Goal: Information Seeking & Learning: Find specific fact

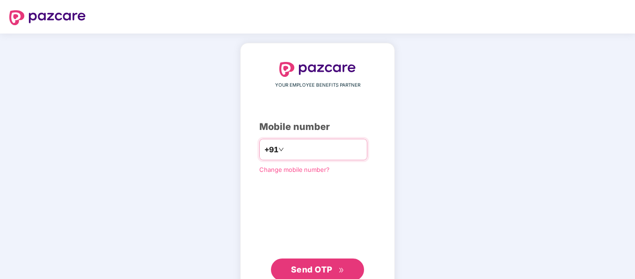
click at [304, 155] on input "number" at bounding box center [324, 149] width 76 height 15
type input "**********"
click at [325, 270] on span "Send OTP" at bounding box center [311, 269] width 41 height 10
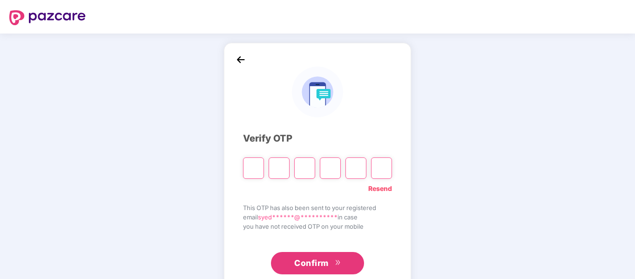
type input "*"
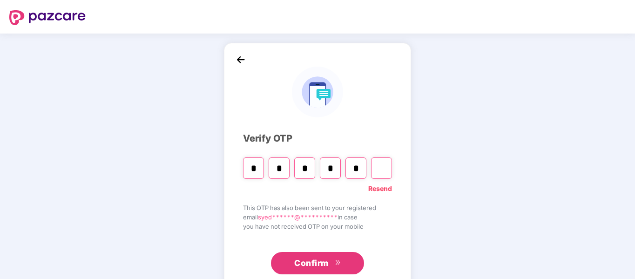
type input "*"
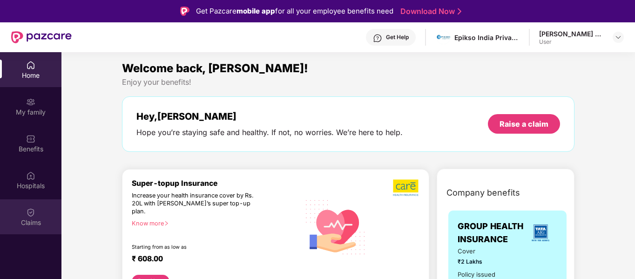
click at [21, 219] on div "Claims" at bounding box center [30, 222] width 61 height 9
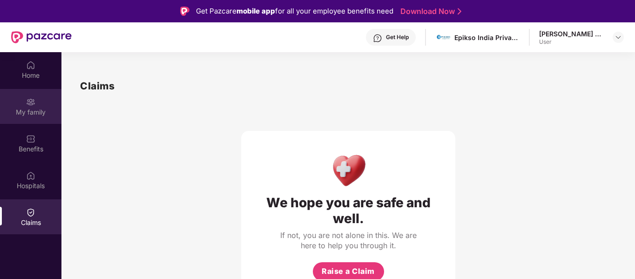
click at [32, 111] on div "My family" at bounding box center [30, 112] width 61 height 9
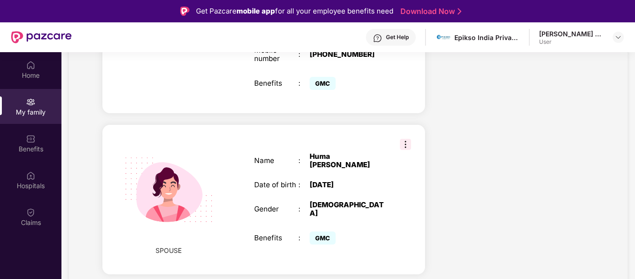
scroll to position [326, 0]
click at [404, 138] on img at bounding box center [405, 143] width 11 height 11
drag, startPoint x: 399, startPoint y: 163, endPoint x: 328, endPoint y: 138, distance: 75.4
click at [398, 161] on div "SPOUSE Name : [PERSON_NAME] Date of birth : [DEMOGRAPHIC_DATA] Gender : [DEMOGR…" at bounding box center [263, 198] width 323 height 149
click at [411, 138] on img at bounding box center [405, 143] width 11 height 11
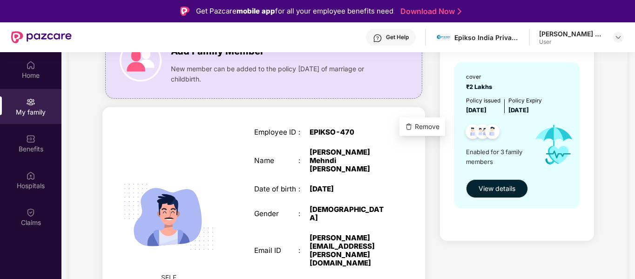
scroll to position [93, 0]
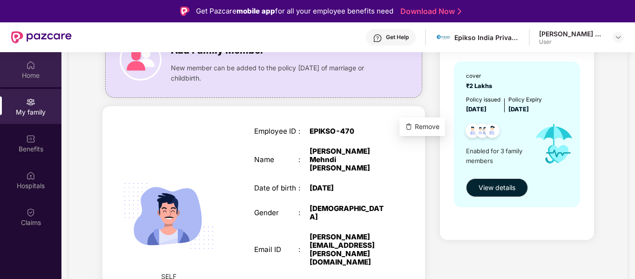
click at [25, 70] on div "Home" at bounding box center [30, 69] width 61 height 35
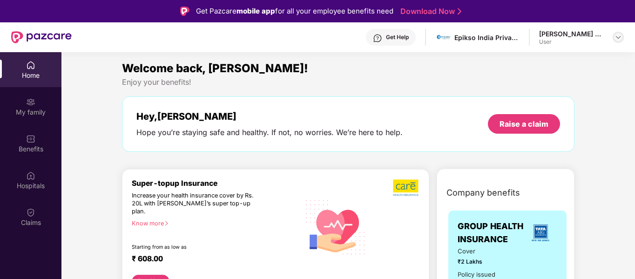
click at [621, 38] on img at bounding box center [618, 37] width 7 height 7
click at [618, 38] on img at bounding box center [618, 37] width 7 height 7
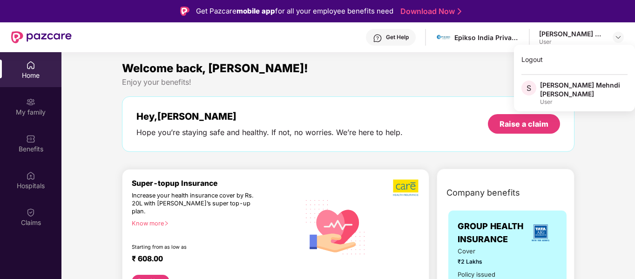
click at [435, 95] on div "Welcome back, [PERSON_NAME]! Enjoy your benefits! Hey, [PERSON_NAME] you’re sta…" at bounding box center [348, 111] width 460 height 102
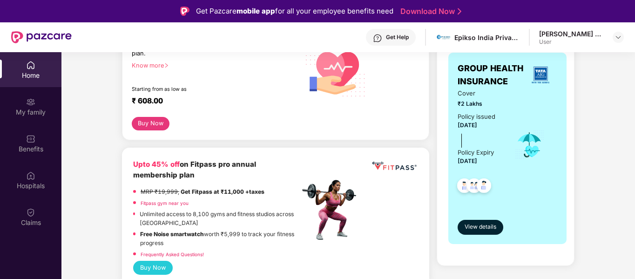
scroll to position [186, 0]
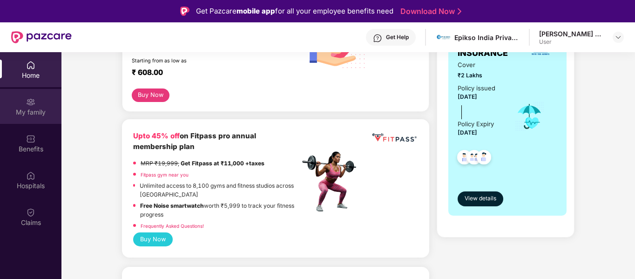
click at [32, 114] on div "My family" at bounding box center [30, 112] width 61 height 9
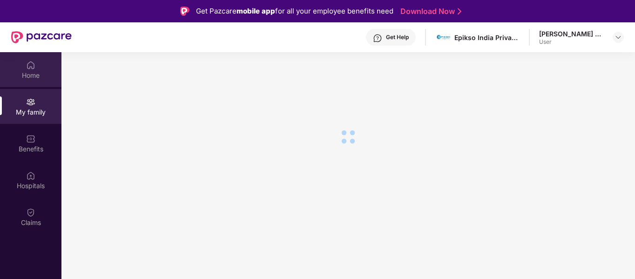
click at [29, 78] on div "Home" at bounding box center [30, 75] width 61 height 9
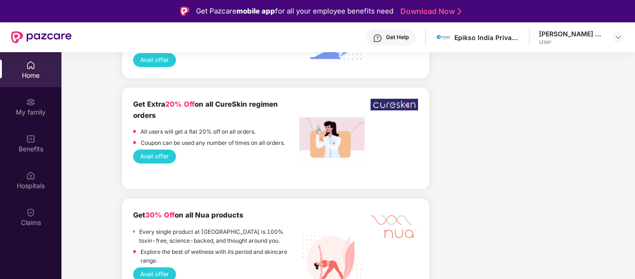
scroll to position [1723, 0]
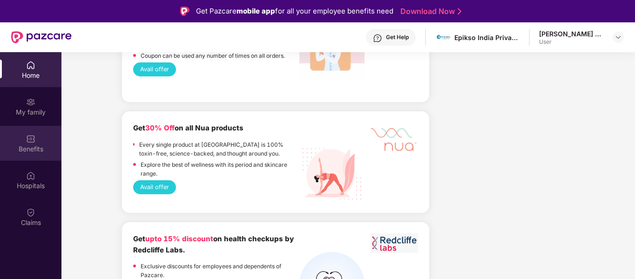
click at [39, 146] on div "Benefits" at bounding box center [30, 148] width 61 height 9
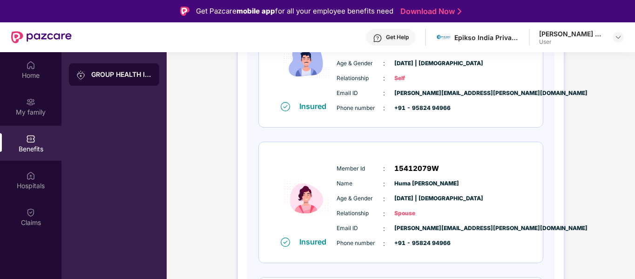
scroll to position [186, 0]
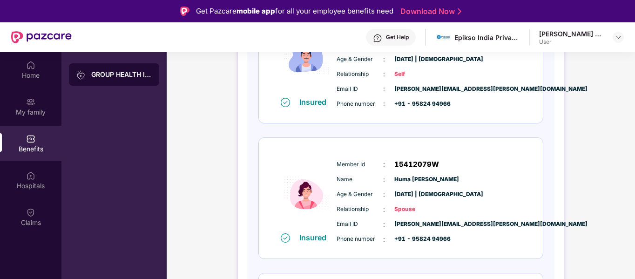
click at [496, 168] on div "Member Id : 15412079W" at bounding box center [429, 164] width 185 height 11
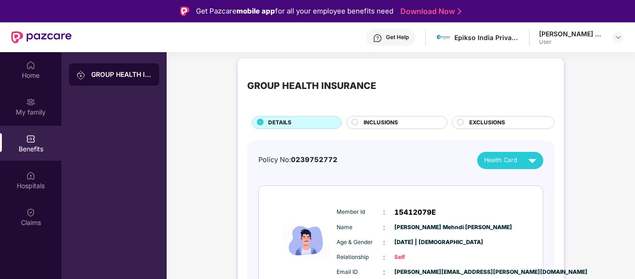
scroll to position [0, 0]
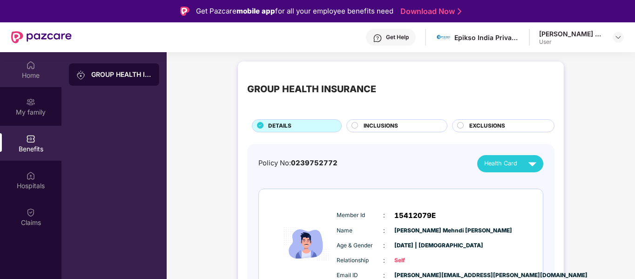
click at [38, 75] on div "Home" at bounding box center [30, 75] width 61 height 9
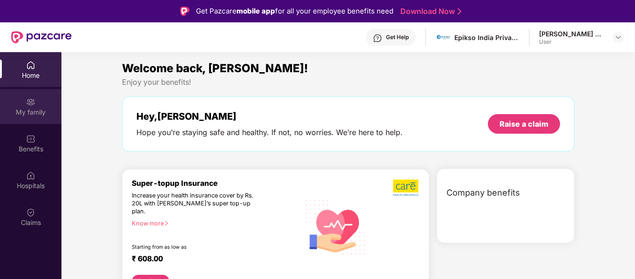
click at [38, 111] on div "My family" at bounding box center [30, 112] width 61 height 9
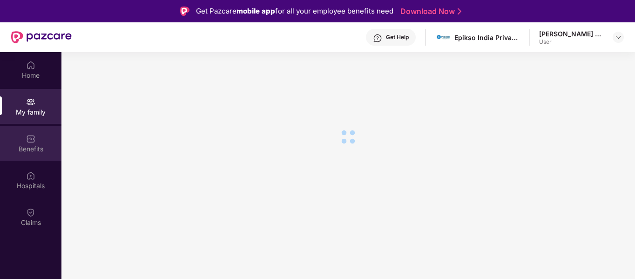
click at [33, 146] on div "Benefits" at bounding box center [30, 148] width 61 height 9
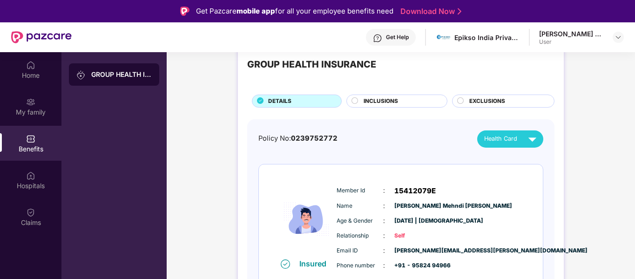
scroll to position [47, 0]
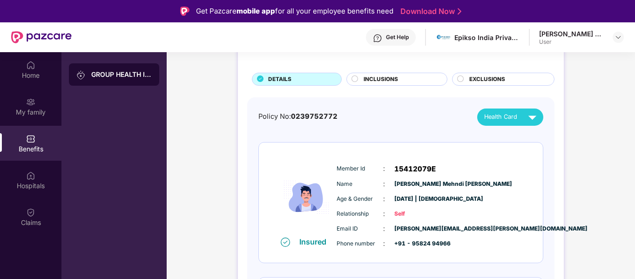
click at [403, 81] on div "INCLUSIONS" at bounding box center [400, 80] width 83 height 10
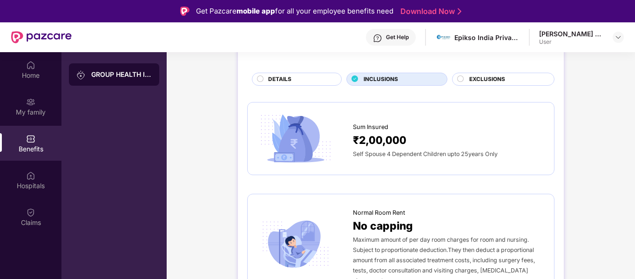
click at [307, 81] on div "DETAILS" at bounding box center [300, 80] width 73 height 10
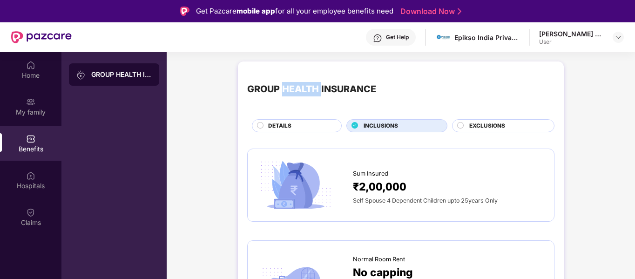
click at [307, 81] on div "GROUP HEALTH INSURANCE" at bounding box center [400, 89] width 307 height 37
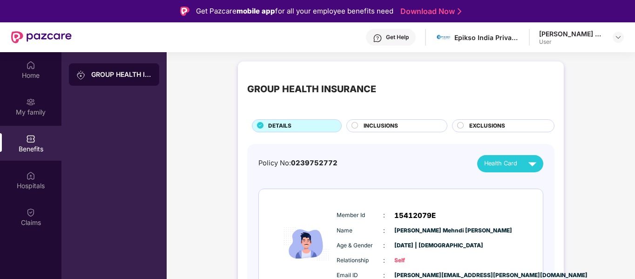
click at [398, 124] on div "INCLUSIONS" at bounding box center [400, 127] width 83 height 10
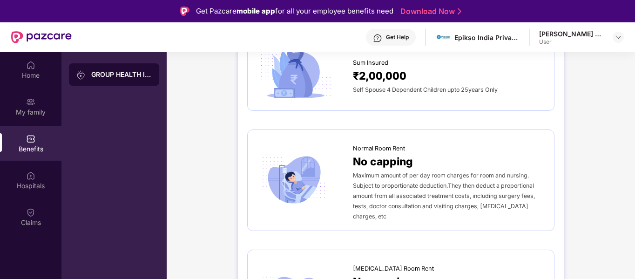
scroll to position [140, 0]
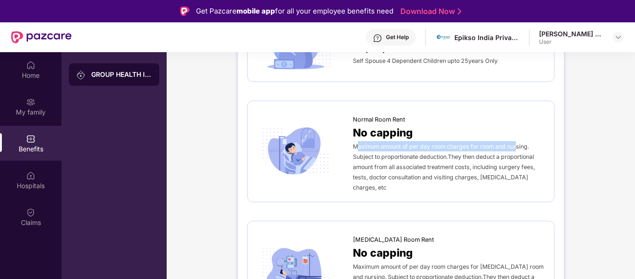
drag, startPoint x: 358, startPoint y: 147, endPoint x: 517, endPoint y: 147, distance: 158.8
click at [517, 147] on span "Maximum amount of per day room charges for room and nursing. Subject to proport…" at bounding box center [444, 167] width 182 height 48
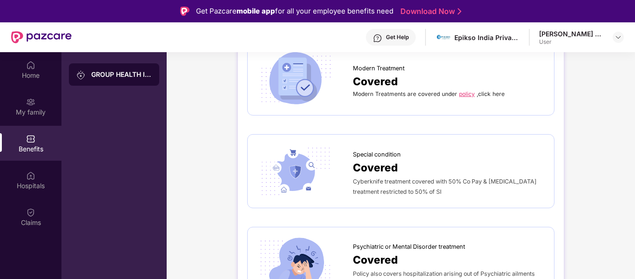
scroll to position [1211, 0]
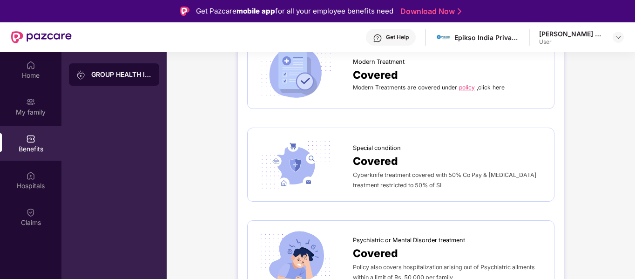
click at [467, 84] on link "policy" at bounding box center [467, 87] width 16 height 7
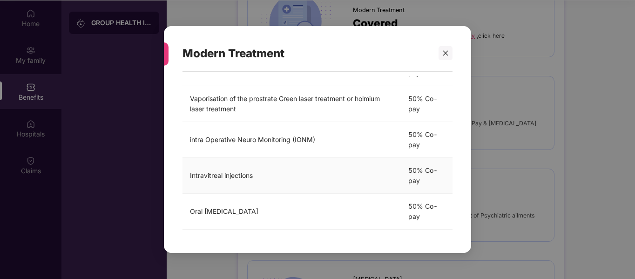
scroll to position [52, 0]
click at [449, 53] on div at bounding box center [446, 53] width 14 height 14
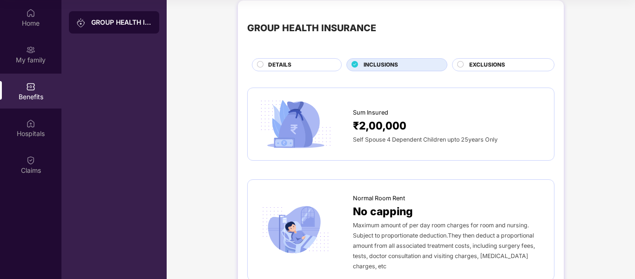
scroll to position [0, 0]
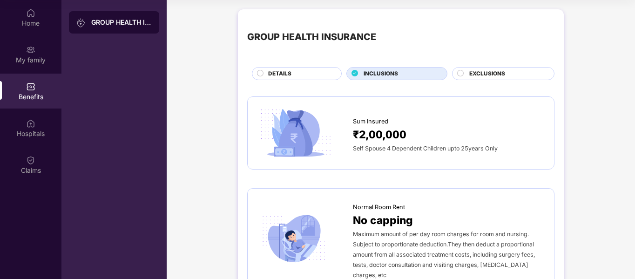
click at [498, 71] on span "EXCLUSIONS" at bounding box center [487, 73] width 36 height 9
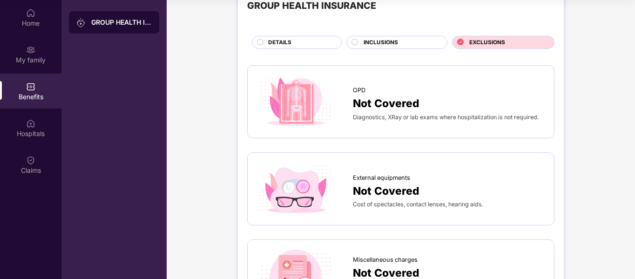
scroll to position [47, 0]
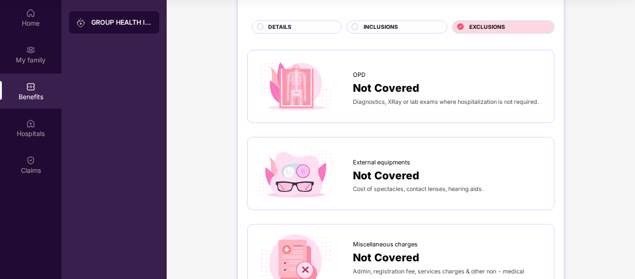
click at [406, 95] on span "Not Covered" at bounding box center [386, 88] width 67 height 17
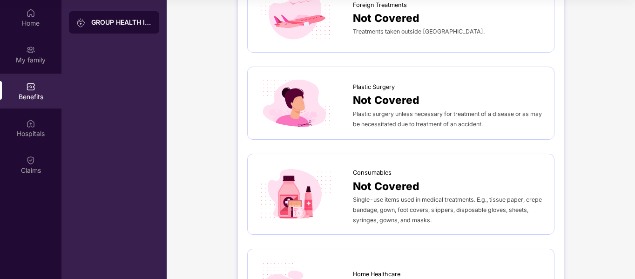
scroll to position [512, 0]
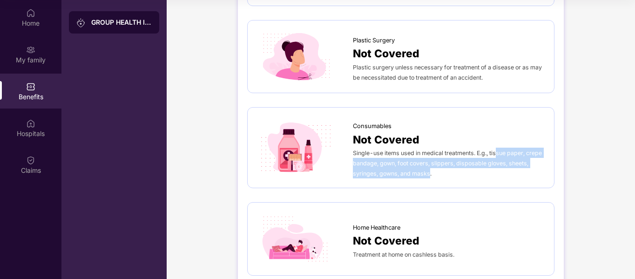
drag, startPoint x: 498, startPoint y: 155, endPoint x: 458, endPoint y: 184, distance: 49.9
click at [429, 182] on div "Consumables Not Covered Single-use items used in medical treatments. E.g., tiss…" at bounding box center [400, 147] width 307 height 81
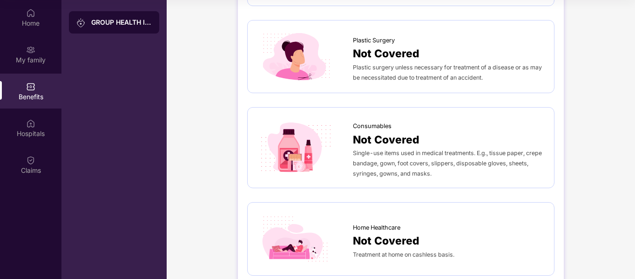
click at [522, 183] on div "Consumables Not Covered Single-use items used in medical treatments. E.g., tiss…" at bounding box center [400, 147] width 307 height 81
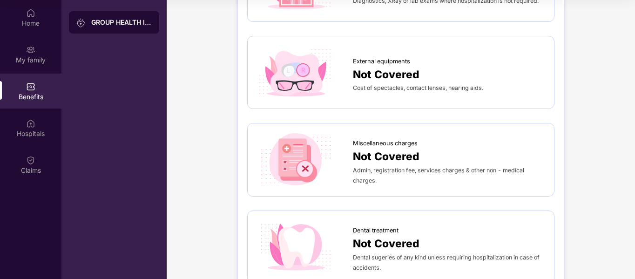
scroll to position [0, 0]
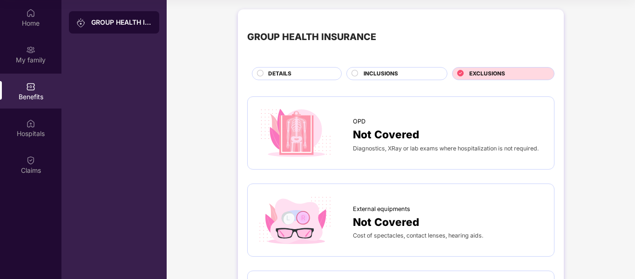
click at [307, 76] on div "DETAILS" at bounding box center [300, 74] width 73 height 10
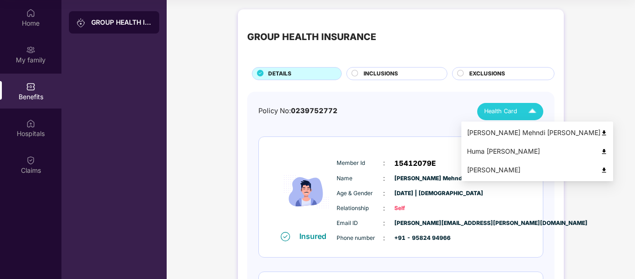
click at [523, 111] on div "Health Card" at bounding box center [512, 111] width 56 height 16
click at [508, 150] on div "Huma [PERSON_NAME]" at bounding box center [537, 151] width 141 height 10
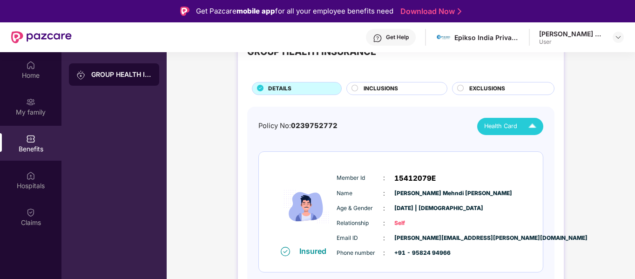
scroll to position [93, 0]
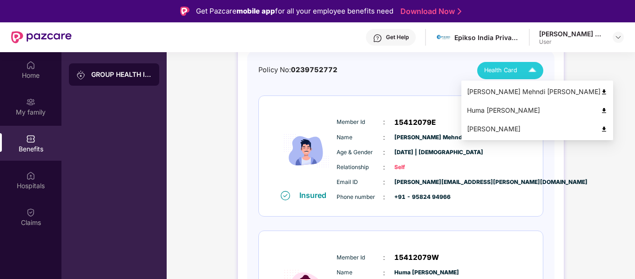
click at [508, 69] on span "Health Card" at bounding box center [500, 70] width 33 height 9
click at [496, 110] on div "Huma [PERSON_NAME]" at bounding box center [537, 110] width 141 height 10
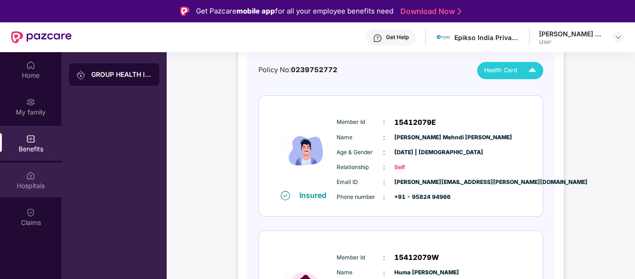
click at [29, 187] on div "Hospitals" at bounding box center [30, 185] width 61 height 9
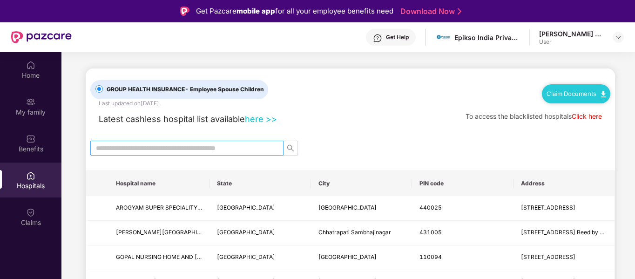
click at [208, 146] on input "text" at bounding box center [183, 148] width 175 height 10
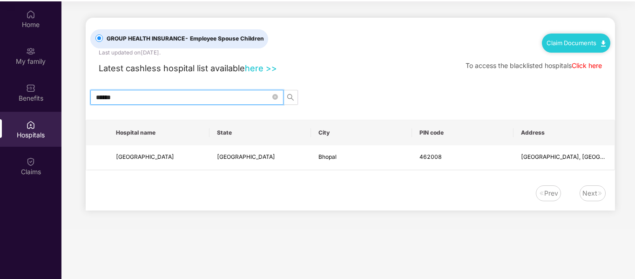
scroll to position [52, 0]
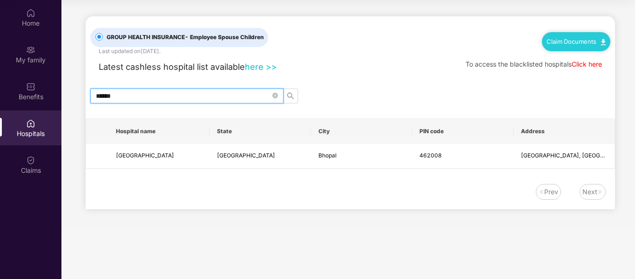
drag, startPoint x: 124, startPoint y: 97, endPoint x: 88, endPoint y: 97, distance: 36.3
click at [108, 97] on input "******" at bounding box center [183, 96] width 175 height 10
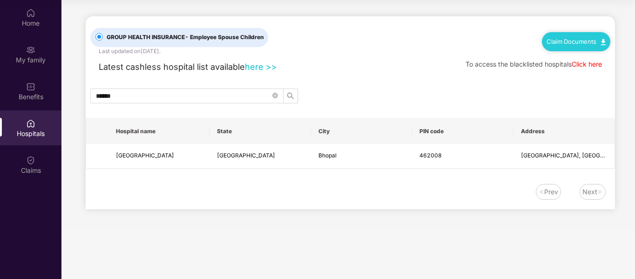
click at [74, 97] on main "GROUP HEALTH INSURANCE - Employee Spouse Children Last updated on [DATE] . Clai…" at bounding box center [348, 114] width 574 height 228
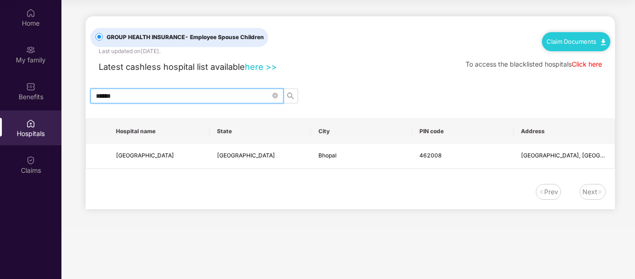
drag, startPoint x: 127, startPoint y: 93, endPoint x: 79, endPoint y: 97, distance: 48.6
click at [82, 97] on main "GROUP HEALTH INSURANCE - Employee Spouse Children Last updated on [DATE] . Clai…" at bounding box center [348, 114] width 574 height 228
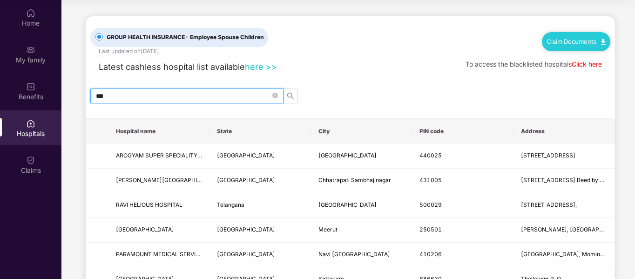
type input "***"
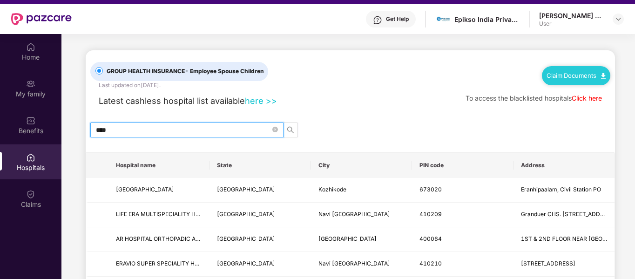
scroll to position [0, 0]
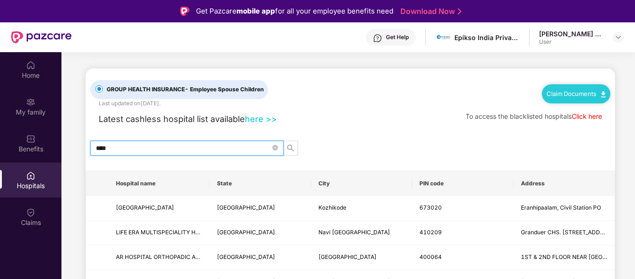
drag, startPoint x: 140, startPoint y: 151, endPoint x: 70, endPoint y: 143, distance: 70.3
click at [70, 143] on main "GROUP HEALTH INSURANCE - Employee Spouse Children Last updated on [DATE] . Clai…" at bounding box center [348, 276] width 574 height 449
drag, startPoint x: 131, startPoint y: 149, endPoint x: 75, endPoint y: 149, distance: 55.9
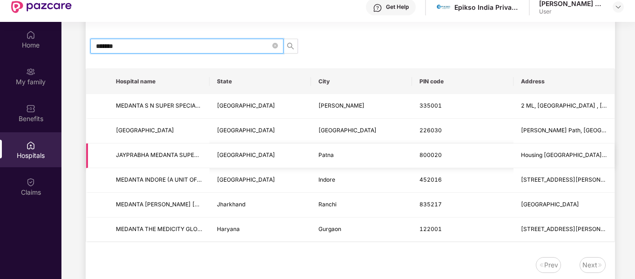
scroll to position [52, 0]
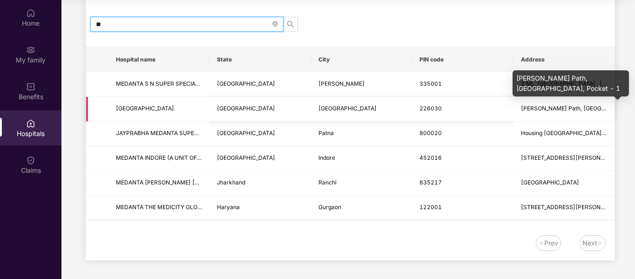
type input "*"
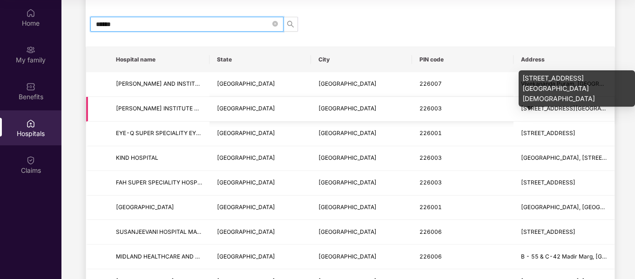
scroll to position [0, 0]
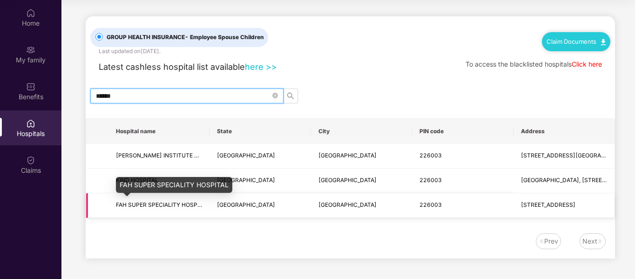
type input "******"
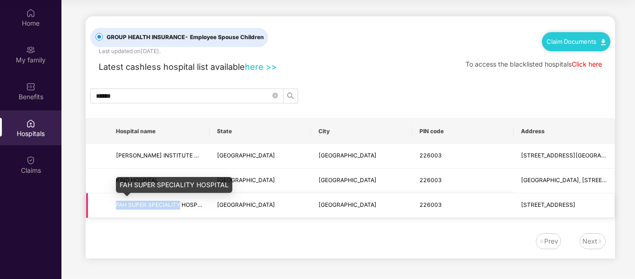
drag, startPoint x: 115, startPoint y: 204, endPoint x: 181, endPoint y: 203, distance: 65.7
click at [181, 203] on td "FAH SUPER SPECIALITY HOSPITAL" at bounding box center [158, 205] width 101 height 25
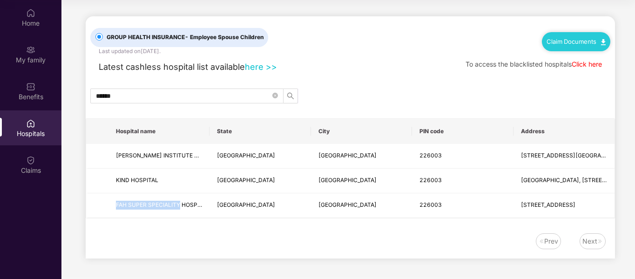
copy span "FAH SUPER SPECIALITY"
click at [591, 64] on link "Click here" at bounding box center [587, 64] width 30 height 8
